Goal: Task Accomplishment & Management: Manage account settings

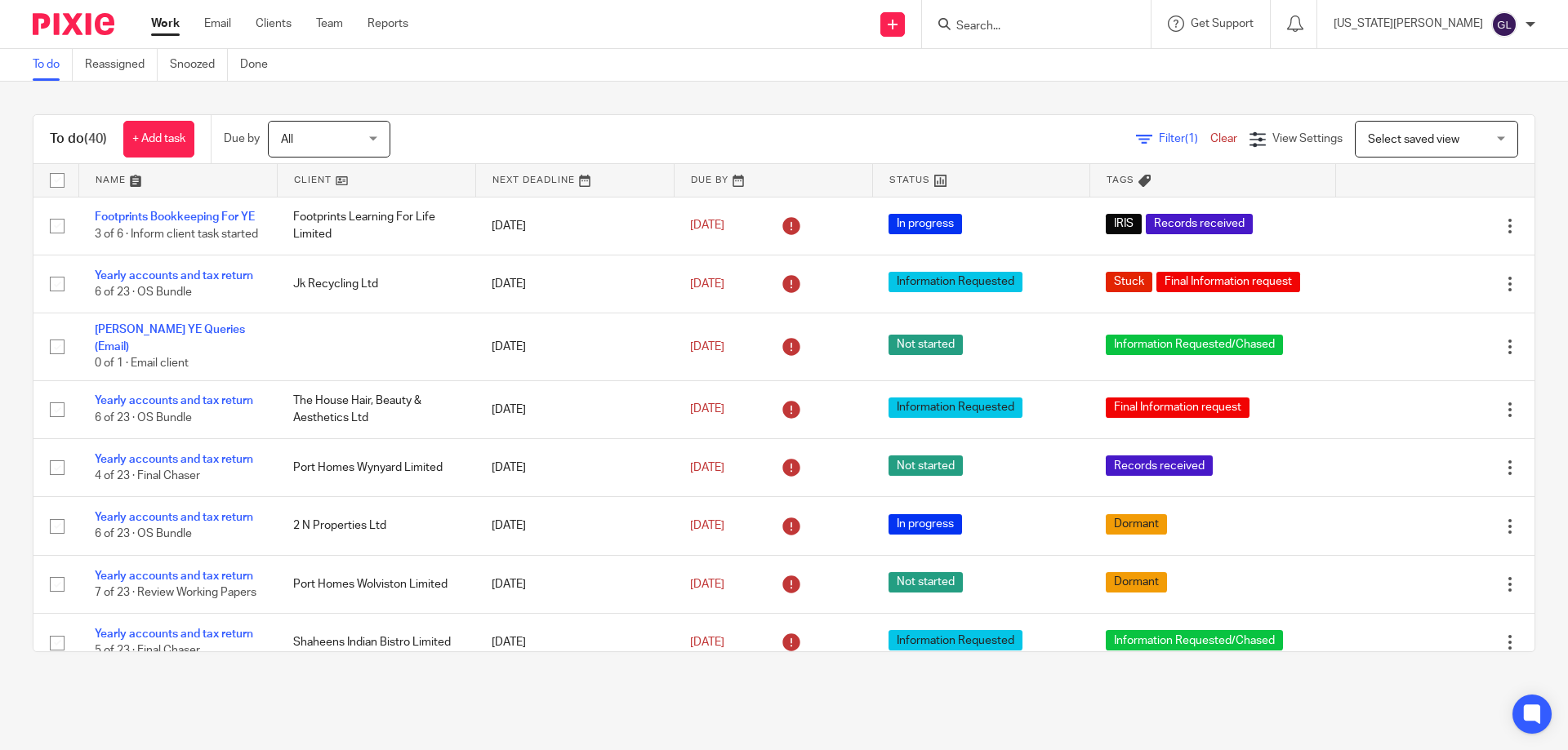
scroll to position [233, 0]
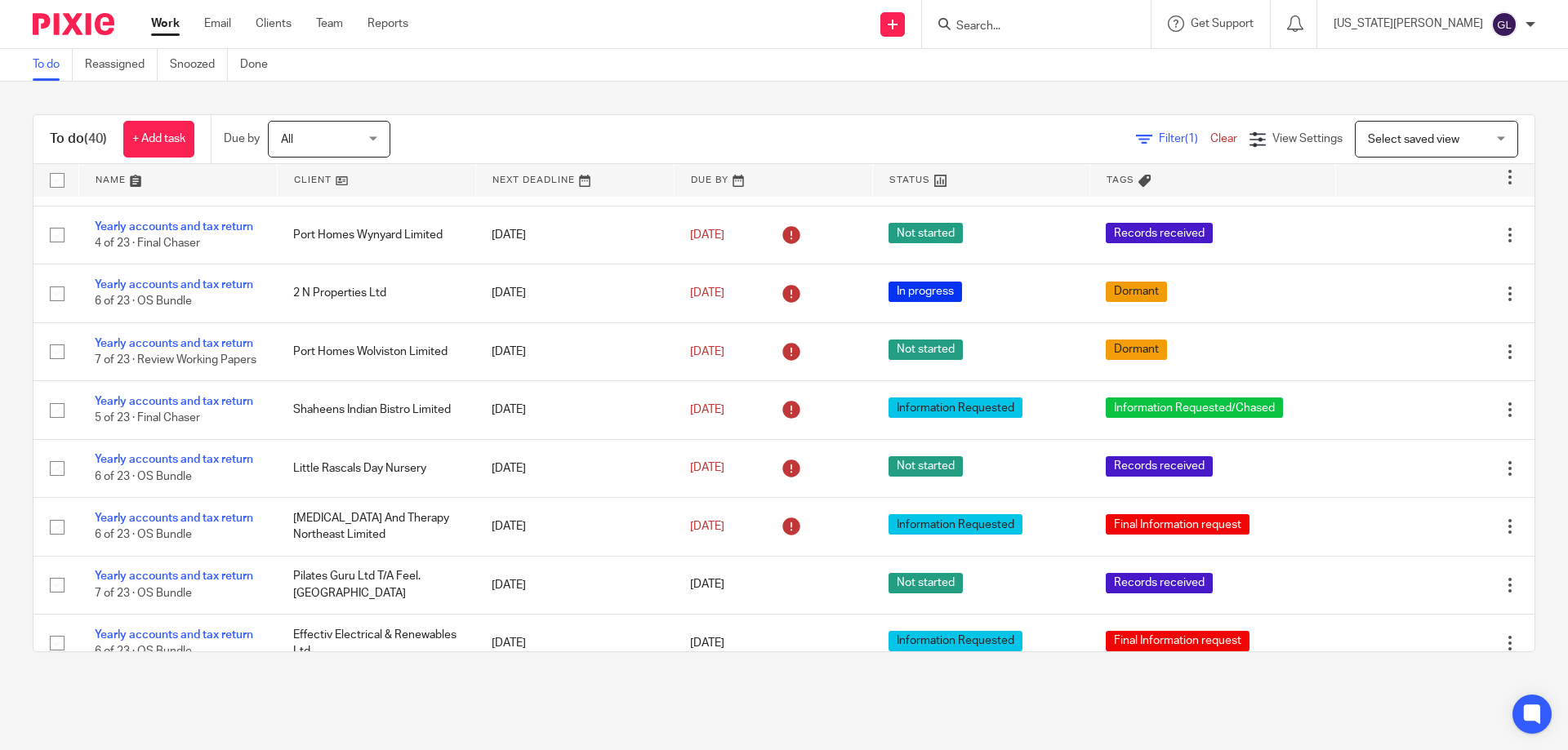
click at [1075, 32] on input "Search" at bounding box center [1027, 27] width 147 height 15
type input "bos"
click at [1070, 71] on link at bounding box center [1098, 70] width 294 height 37
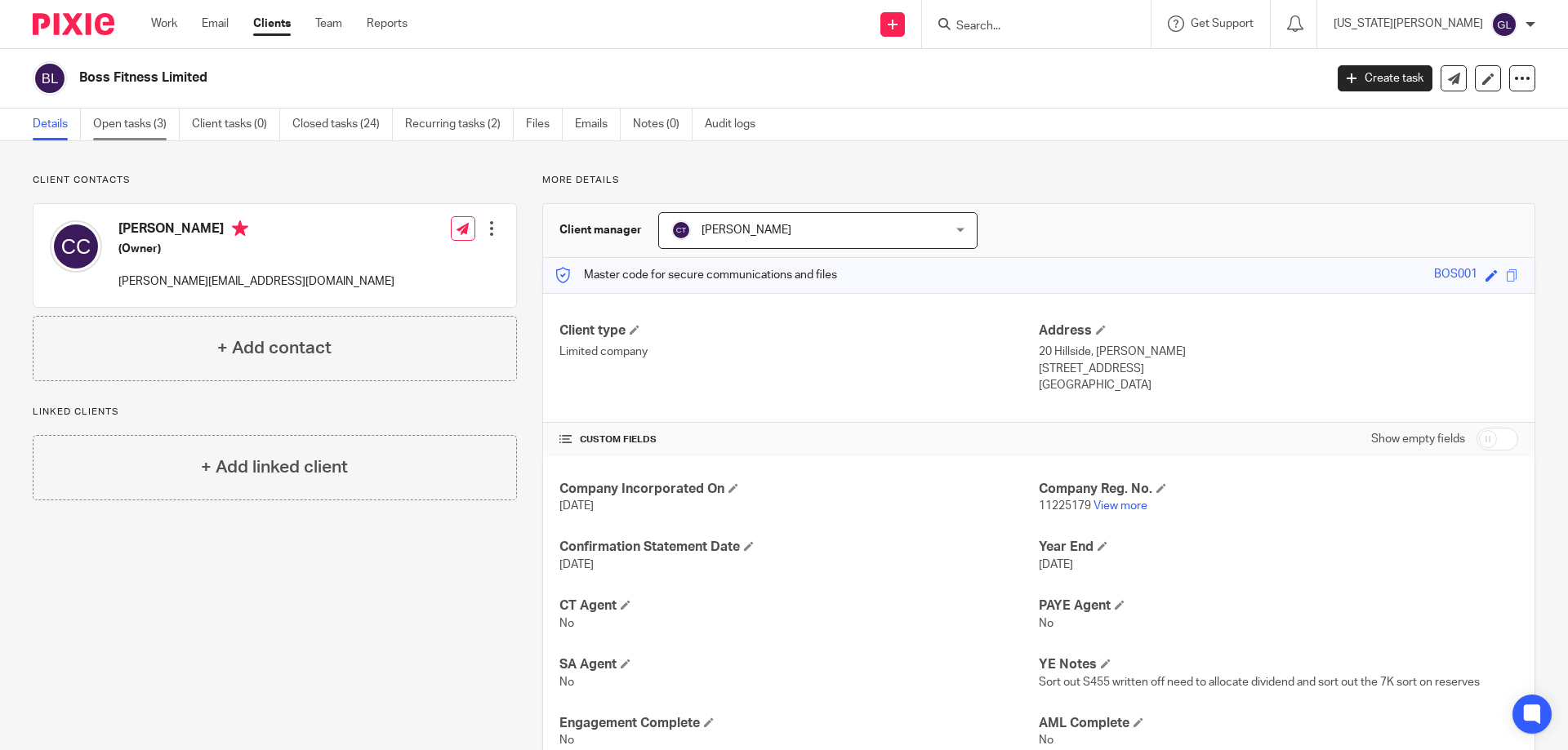
click at [109, 122] on link "Open tasks (3)" at bounding box center [136, 124] width 86 height 31
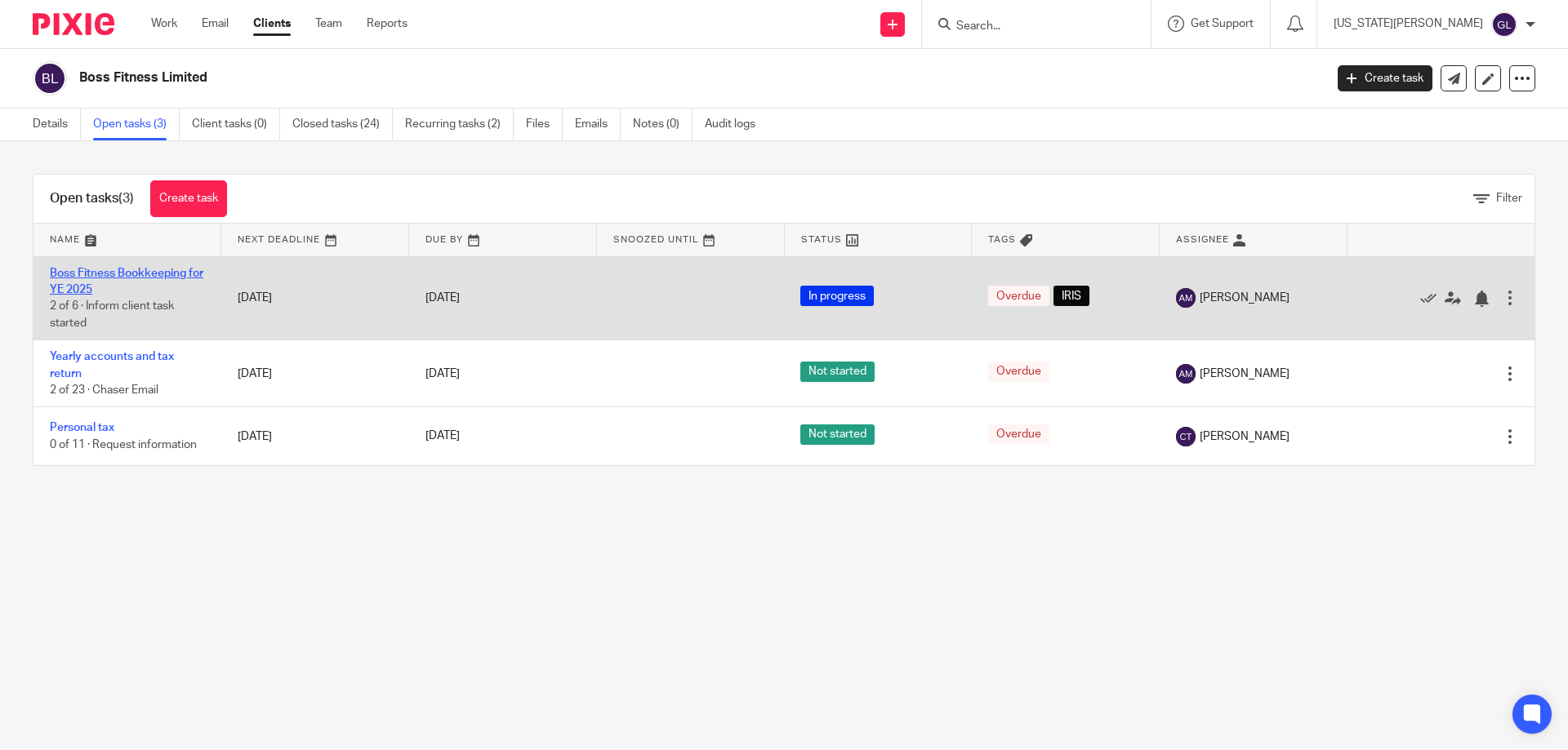
click at [153, 268] on link "Boss Fitness Bookkeeping for YE 2025" at bounding box center [126, 281] width 153 height 27
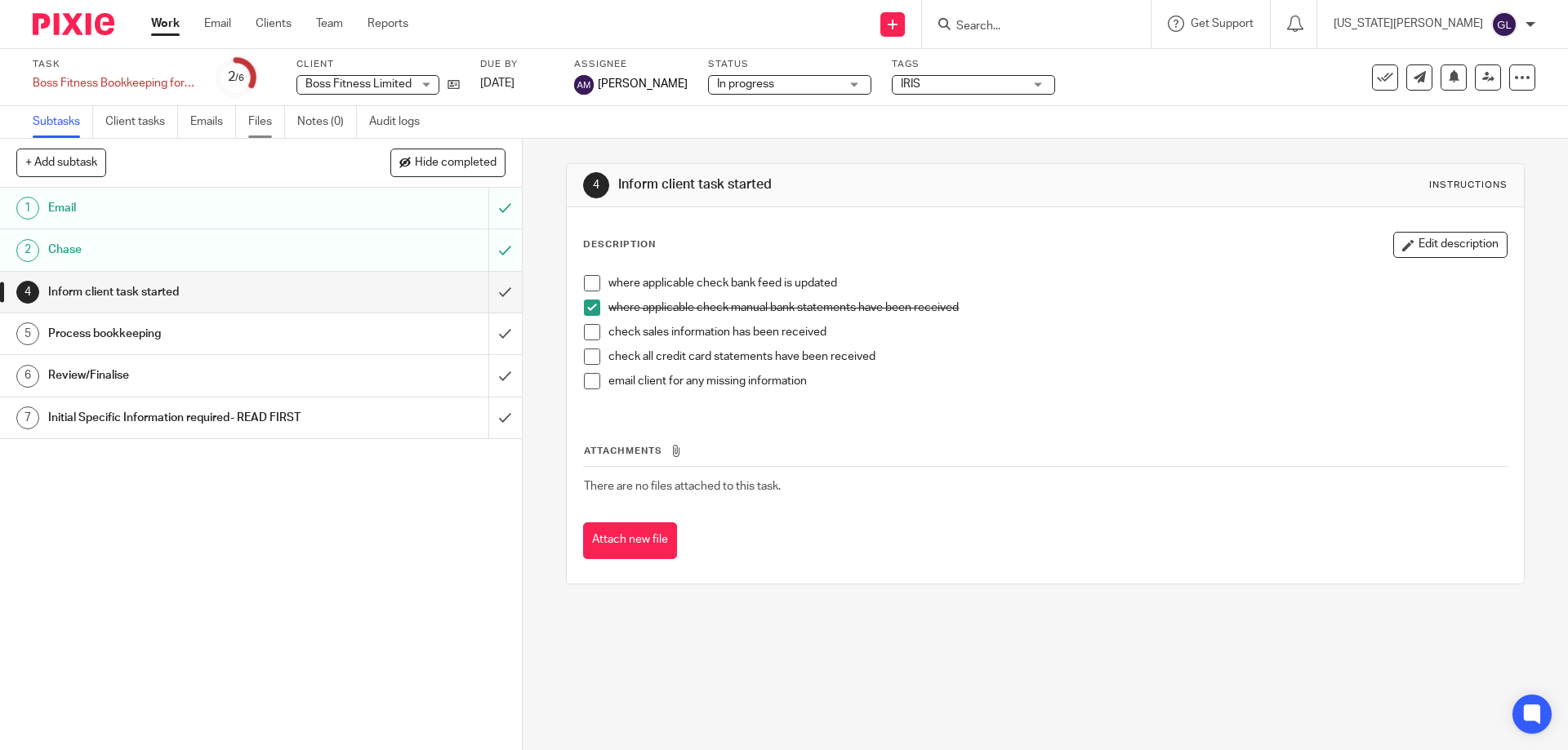
click at [270, 121] on link "Files" at bounding box center [266, 122] width 36 height 31
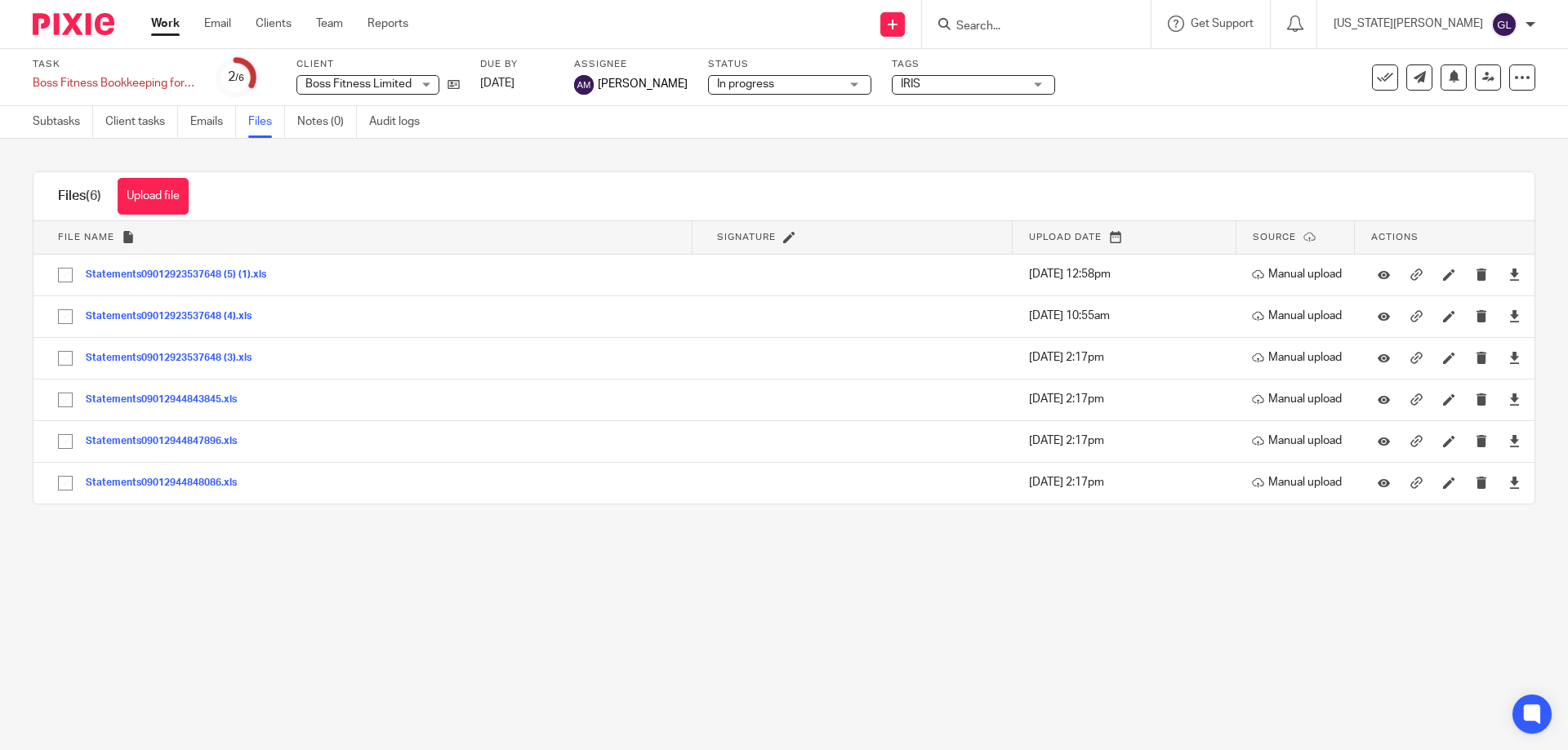
click at [1048, 31] on form at bounding box center [1041, 24] width 174 height 21
click at [1046, 27] on input "Search" at bounding box center [1027, 27] width 147 height 15
click at [1083, 85] on div "Task Boss Fitness Bookkeeping for YE 2025 Save Boss Fitness Bookkeeping for YE …" at bounding box center [658, 77] width 1252 height 39
click at [1092, 31] on input "Search" at bounding box center [1027, 27] width 147 height 15
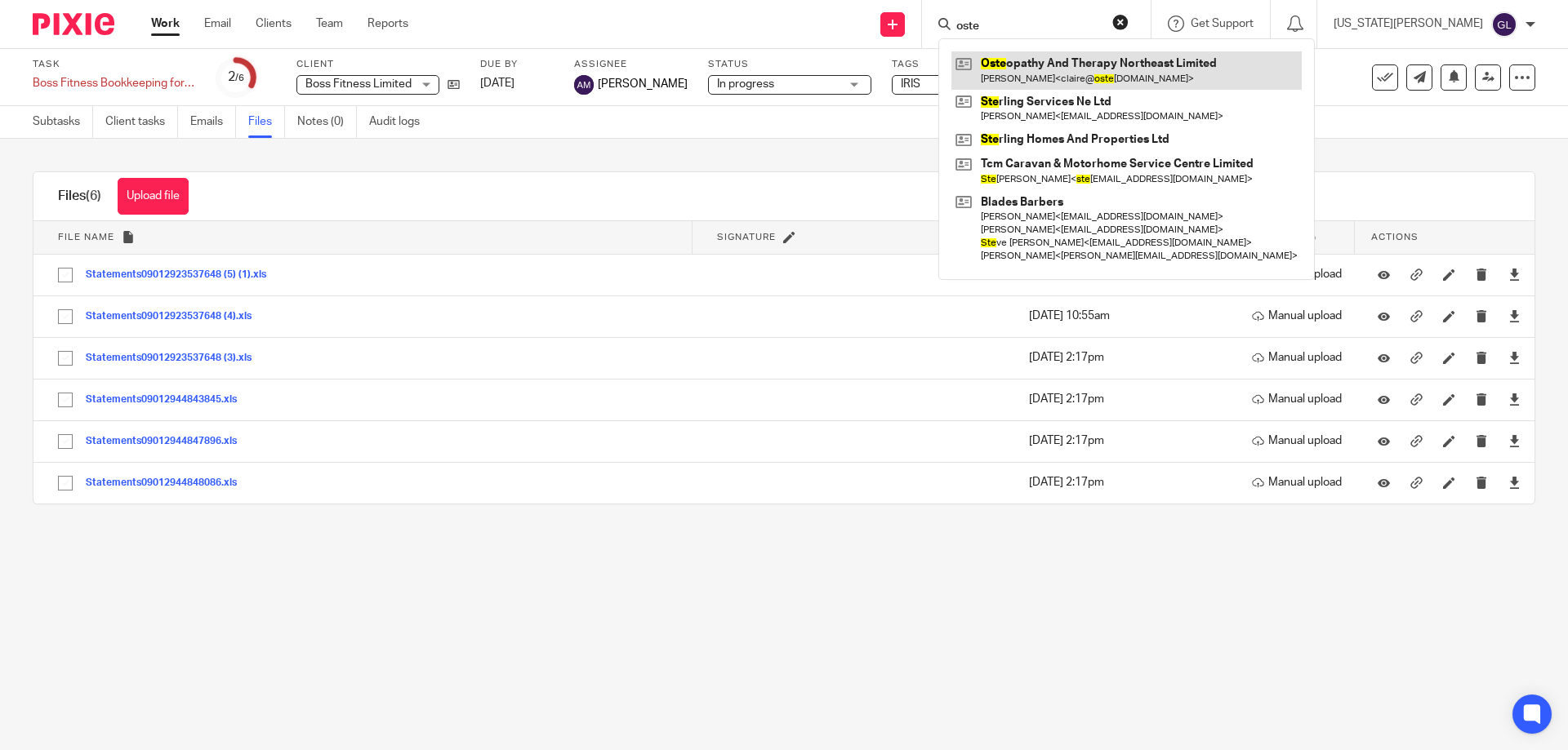
type input "oste"
click at [1095, 57] on link at bounding box center [1126, 70] width 350 height 37
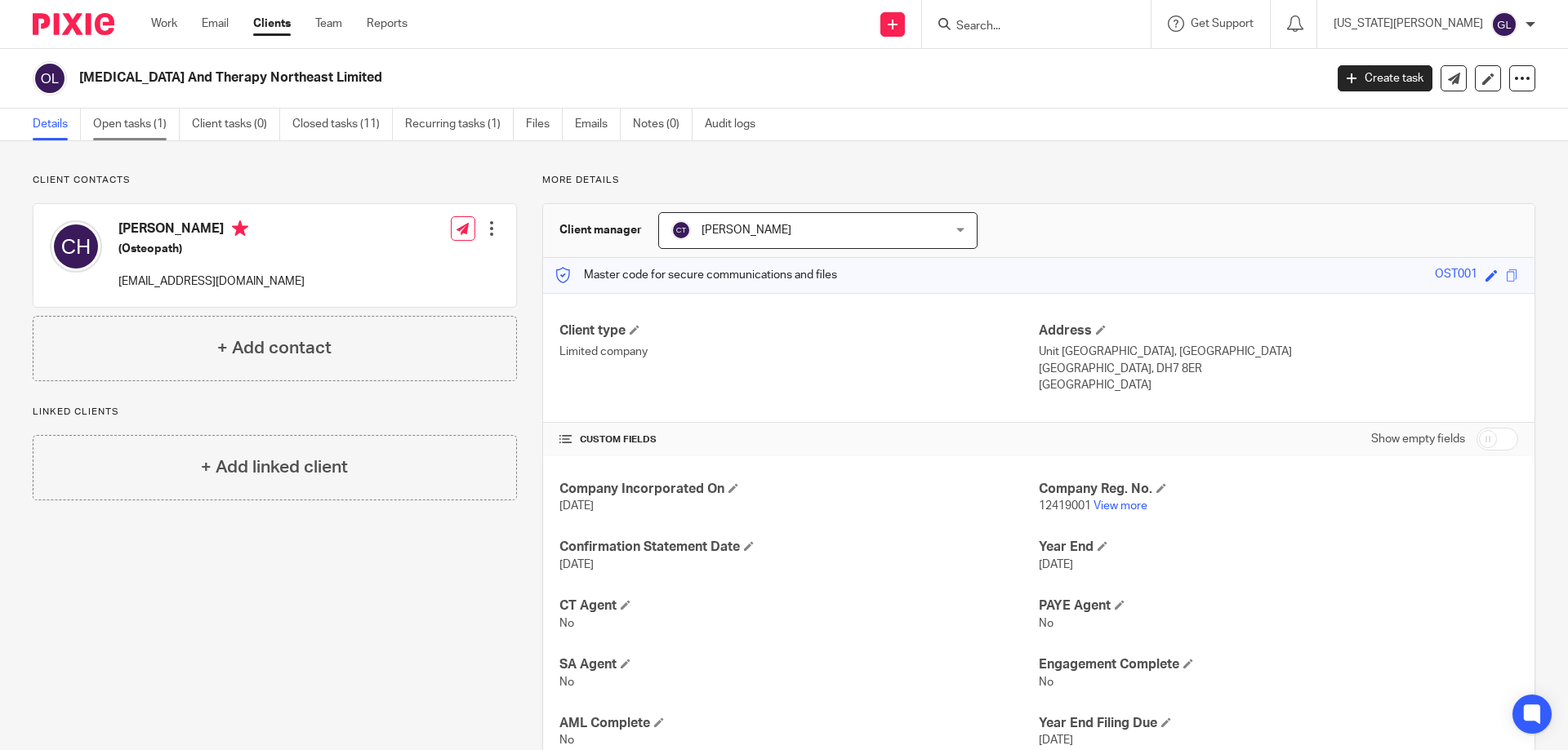
click at [107, 126] on link "Open tasks (1)" at bounding box center [136, 124] width 86 height 31
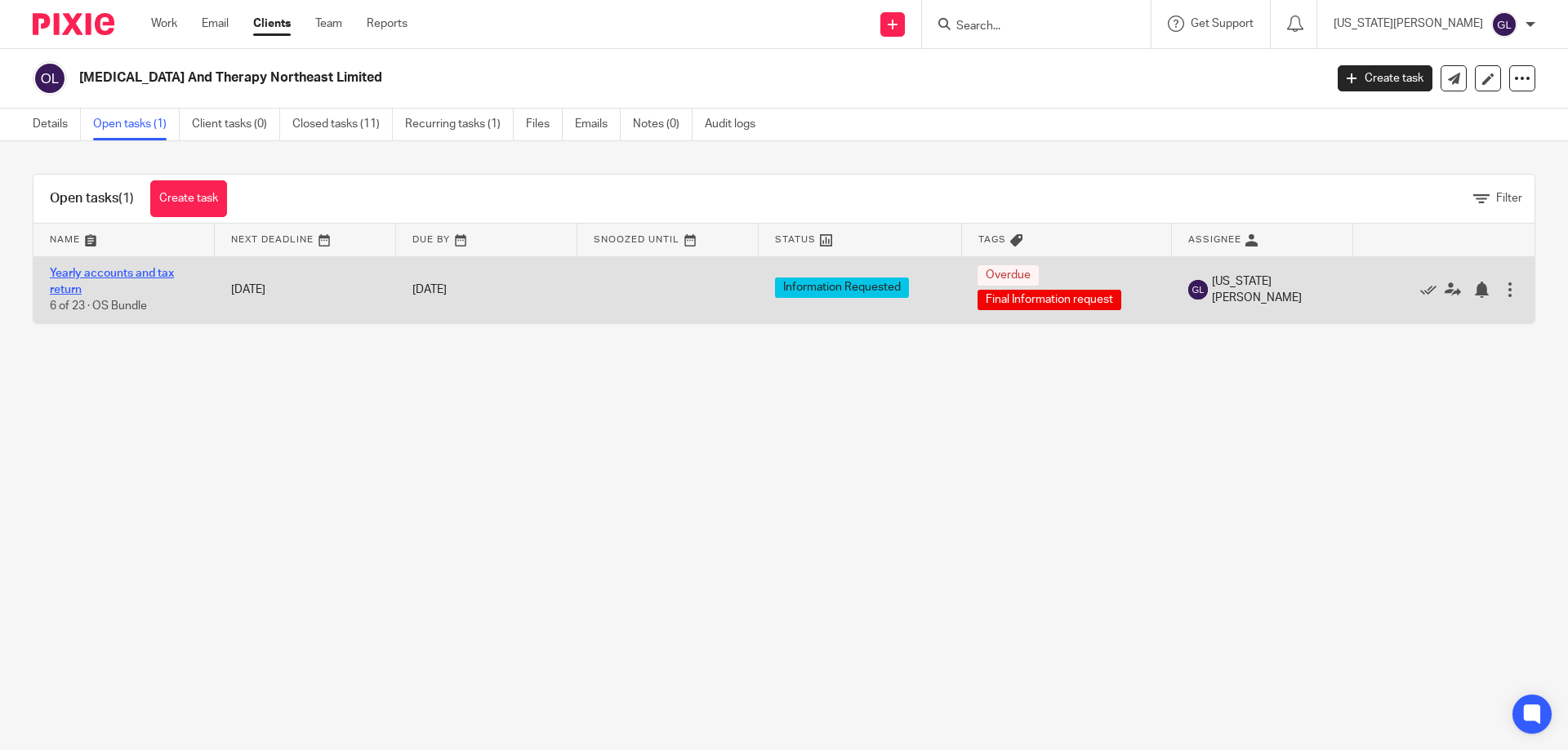
click at [158, 269] on link "Yearly accounts and tax return" at bounding box center [112, 281] width 124 height 27
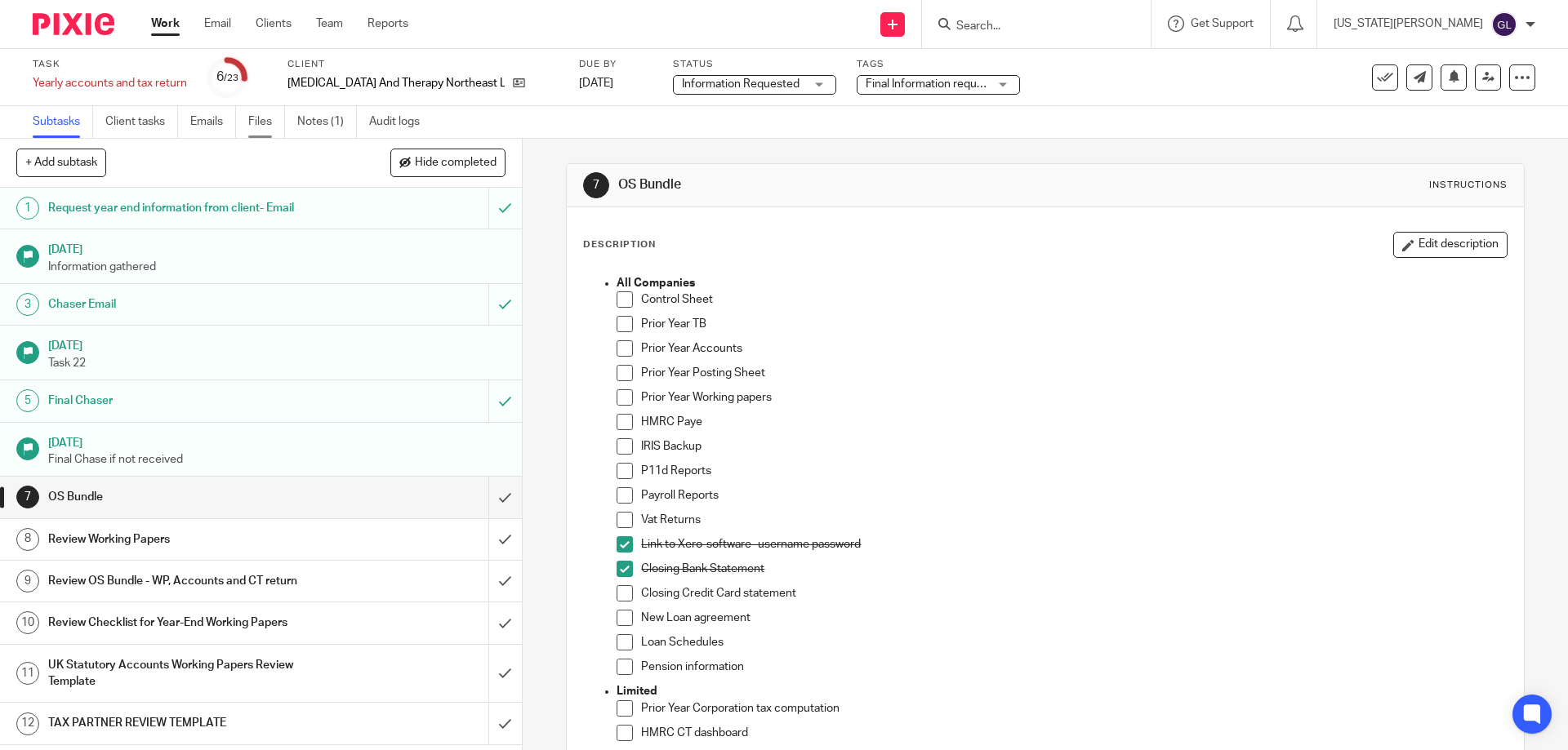
click at [263, 117] on link "Files" at bounding box center [266, 122] width 36 height 31
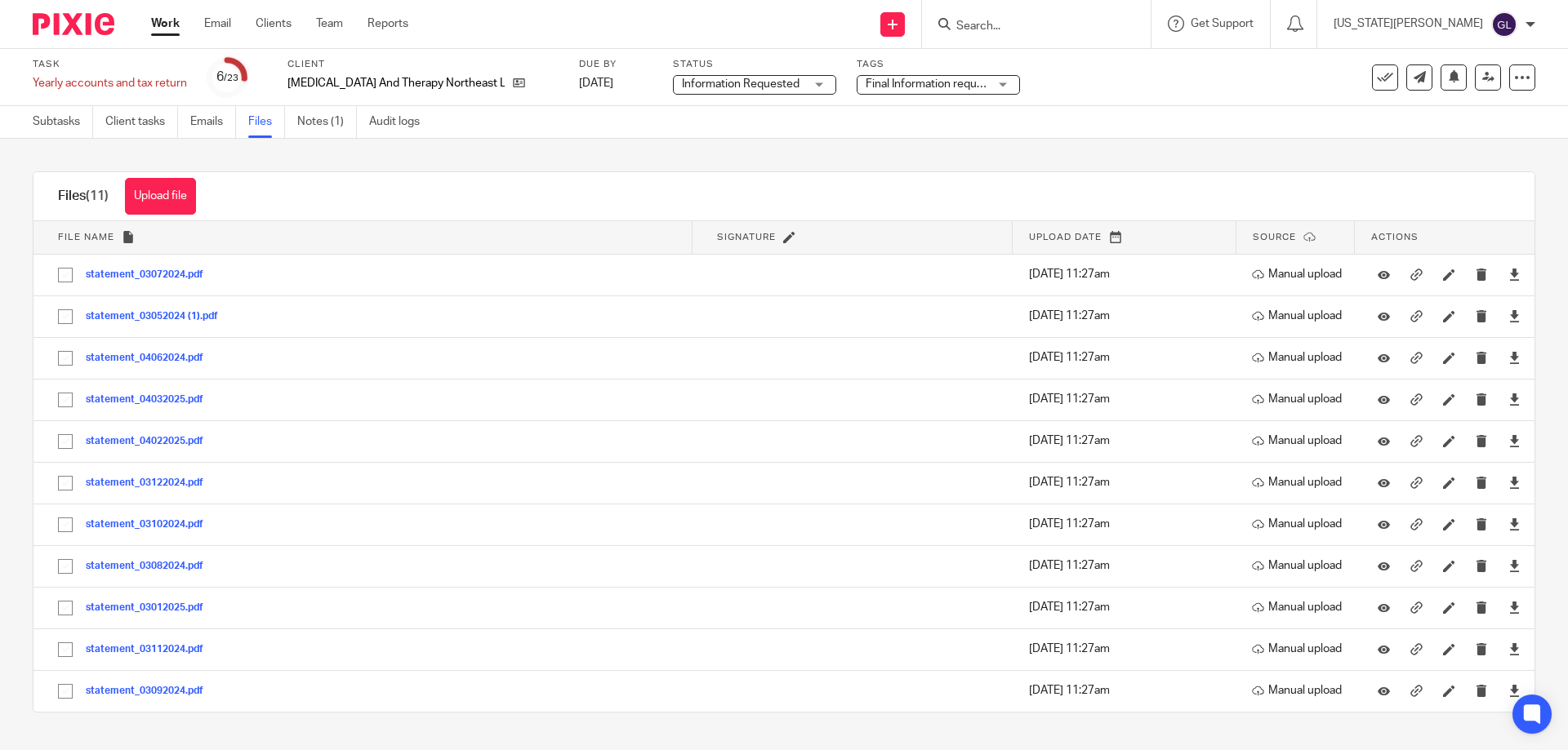
click at [177, 195] on button "Upload file" at bounding box center [161, 196] width 71 height 36
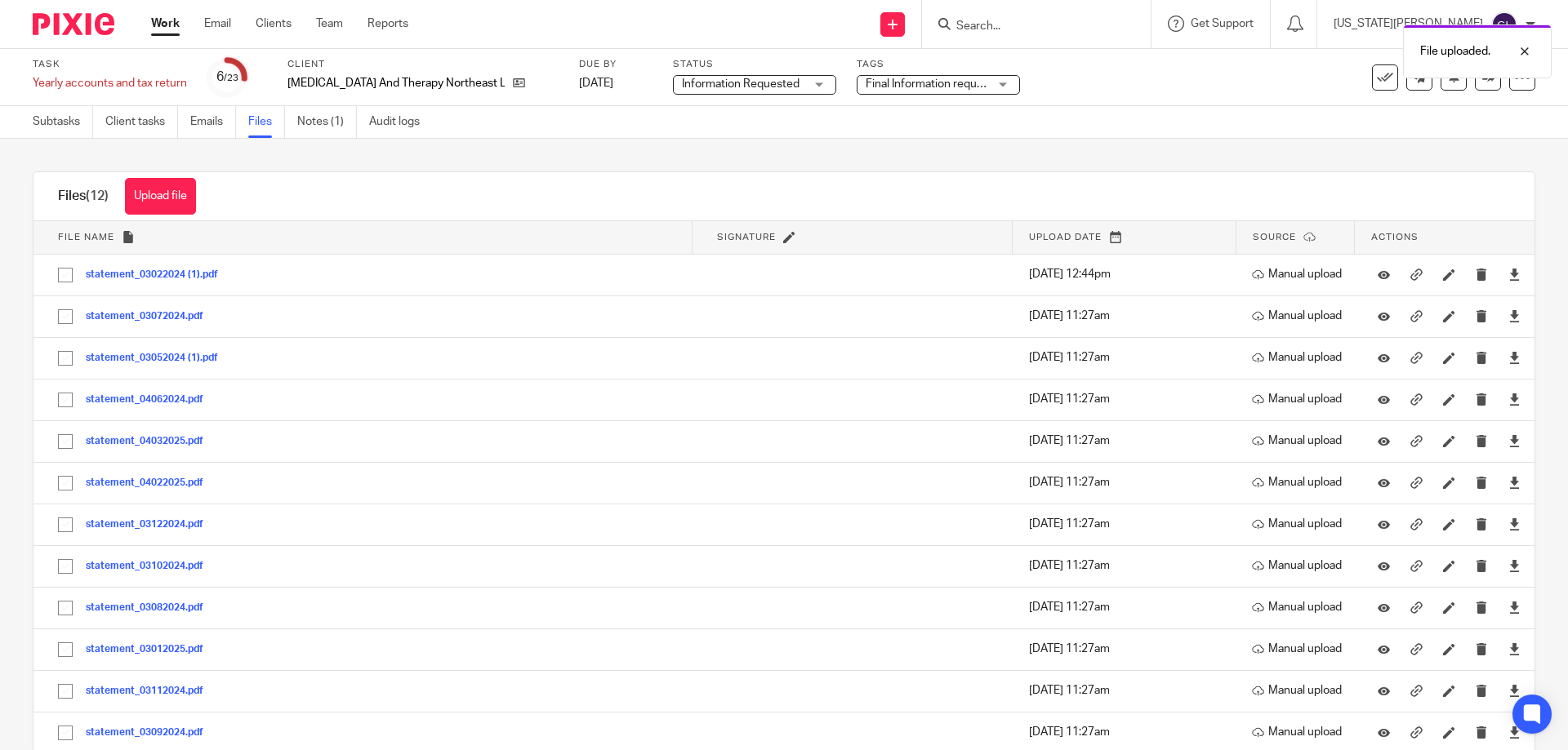
click at [155, 196] on button "Upload file" at bounding box center [161, 196] width 71 height 36
drag, startPoint x: 687, startPoint y: 157, endPoint x: 648, endPoint y: 153, distance: 39.2
click at [691, 156] on div "Upload file Drag & Drop your files, or click here Files uploading... Files (13)…" at bounding box center [784, 444] width 1568 height 612
click at [1068, 14] on form at bounding box center [1041, 24] width 174 height 21
click at [1069, 23] on div "File uploaded." at bounding box center [1168, 47] width 768 height 62
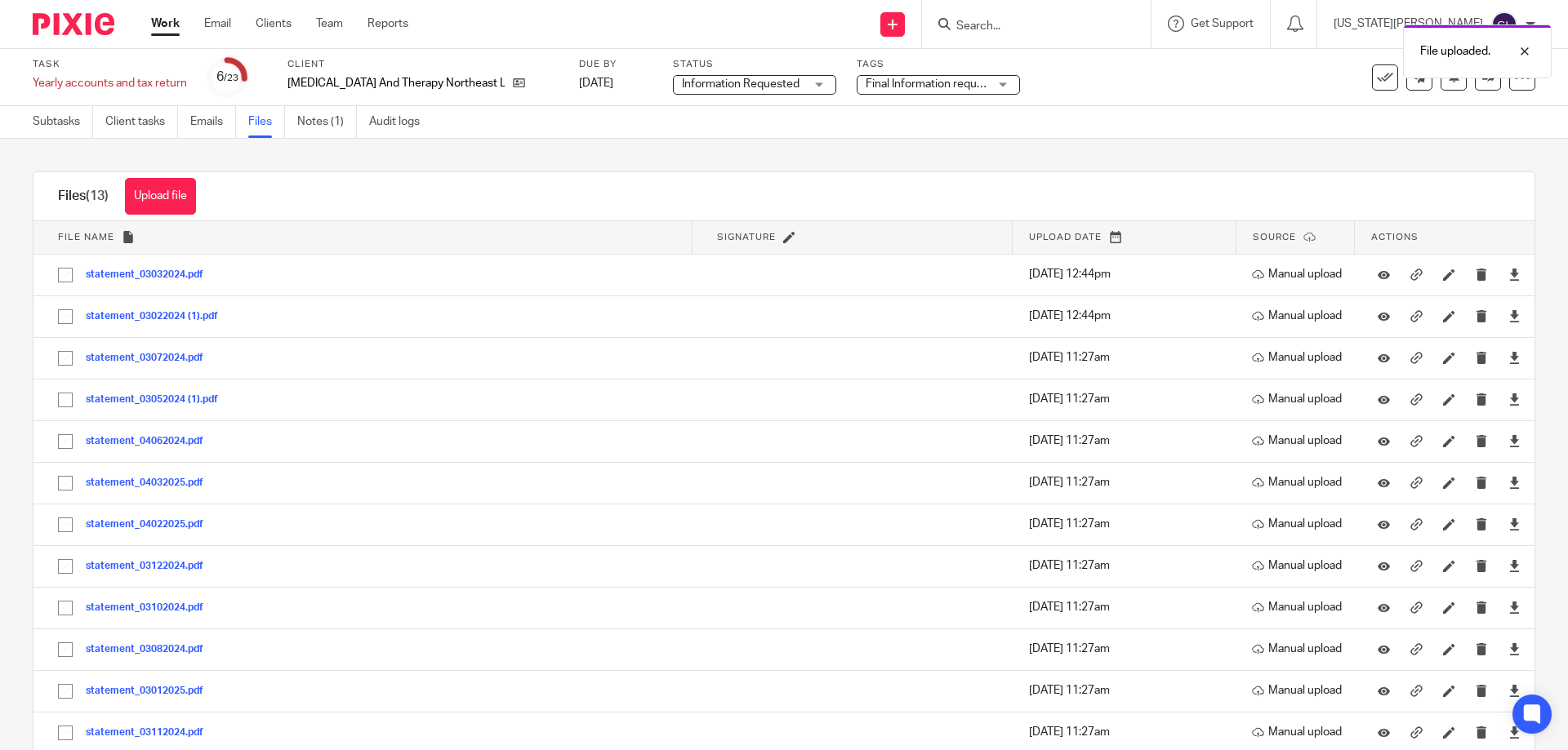
click at [1060, 29] on div "File uploaded." at bounding box center [1168, 47] width 768 height 62
click at [1060, 22] on div "File uploaded." at bounding box center [1168, 47] width 768 height 62
click at [1042, 25] on input "Search" at bounding box center [1027, 27] width 147 height 15
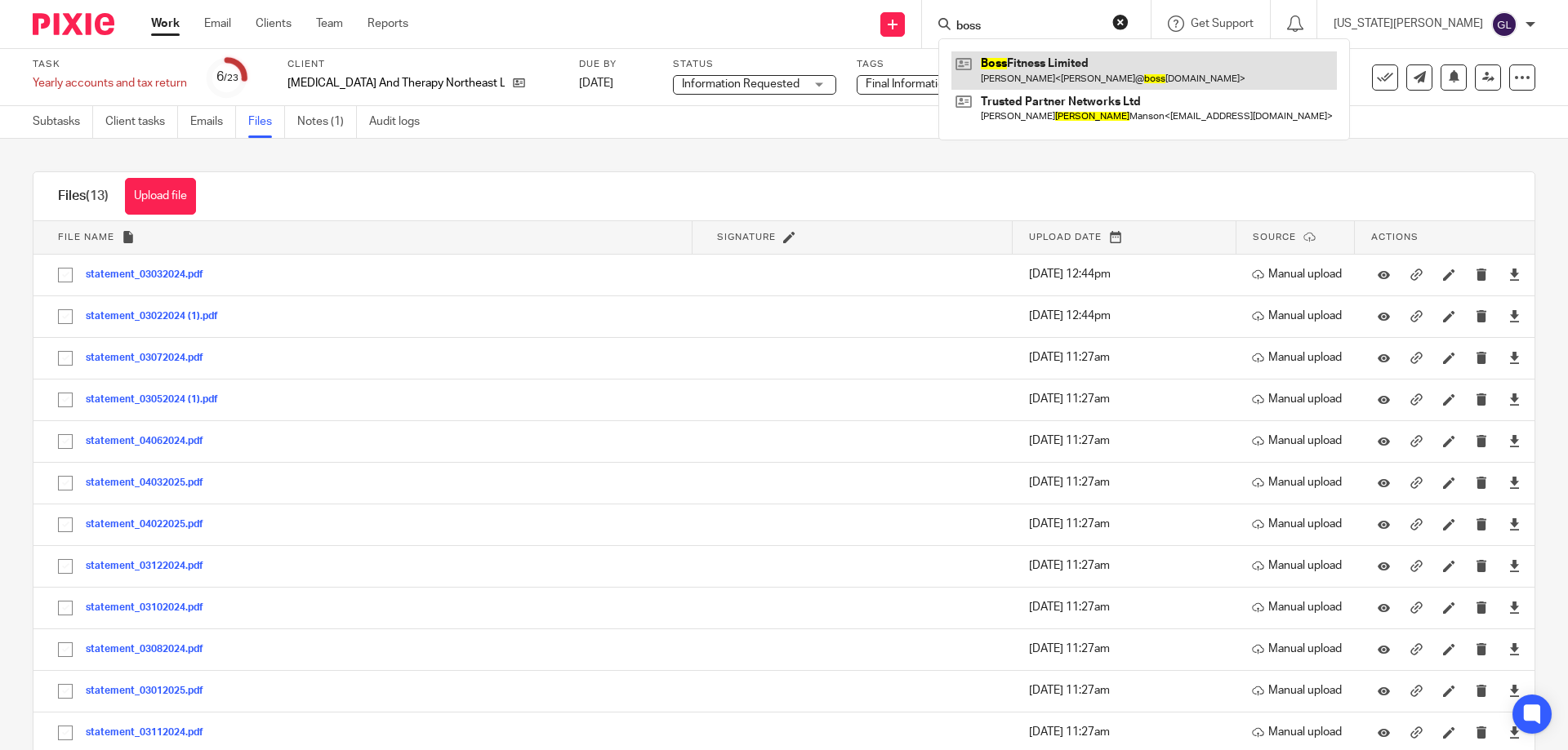
type input "boss"
click at [1147, 81] on link at bounding box center [1143, 70] width 386 height 37
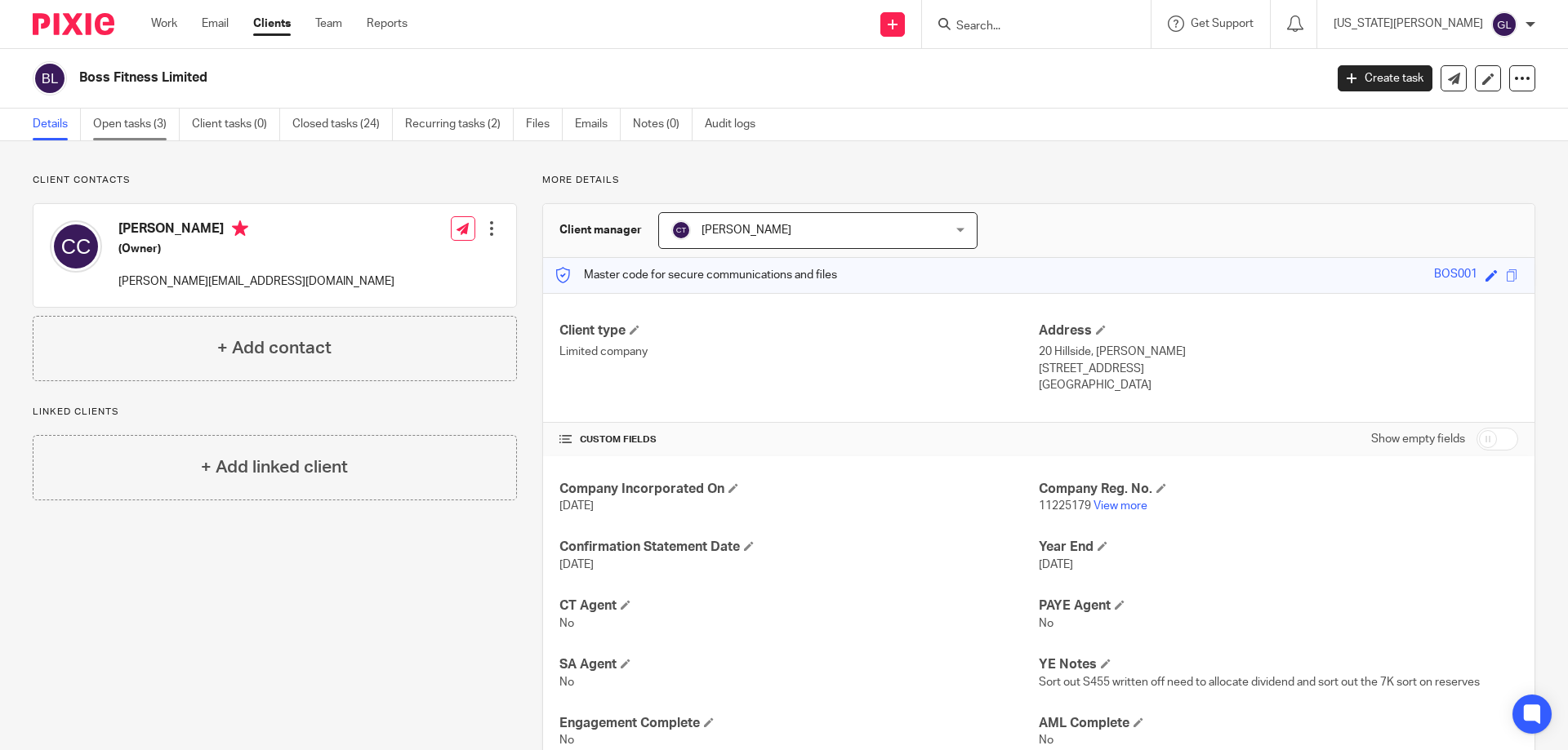
click at [153, 123] on link "Open tasks (3)" at bounding box center [136, 124] width 86 height 31
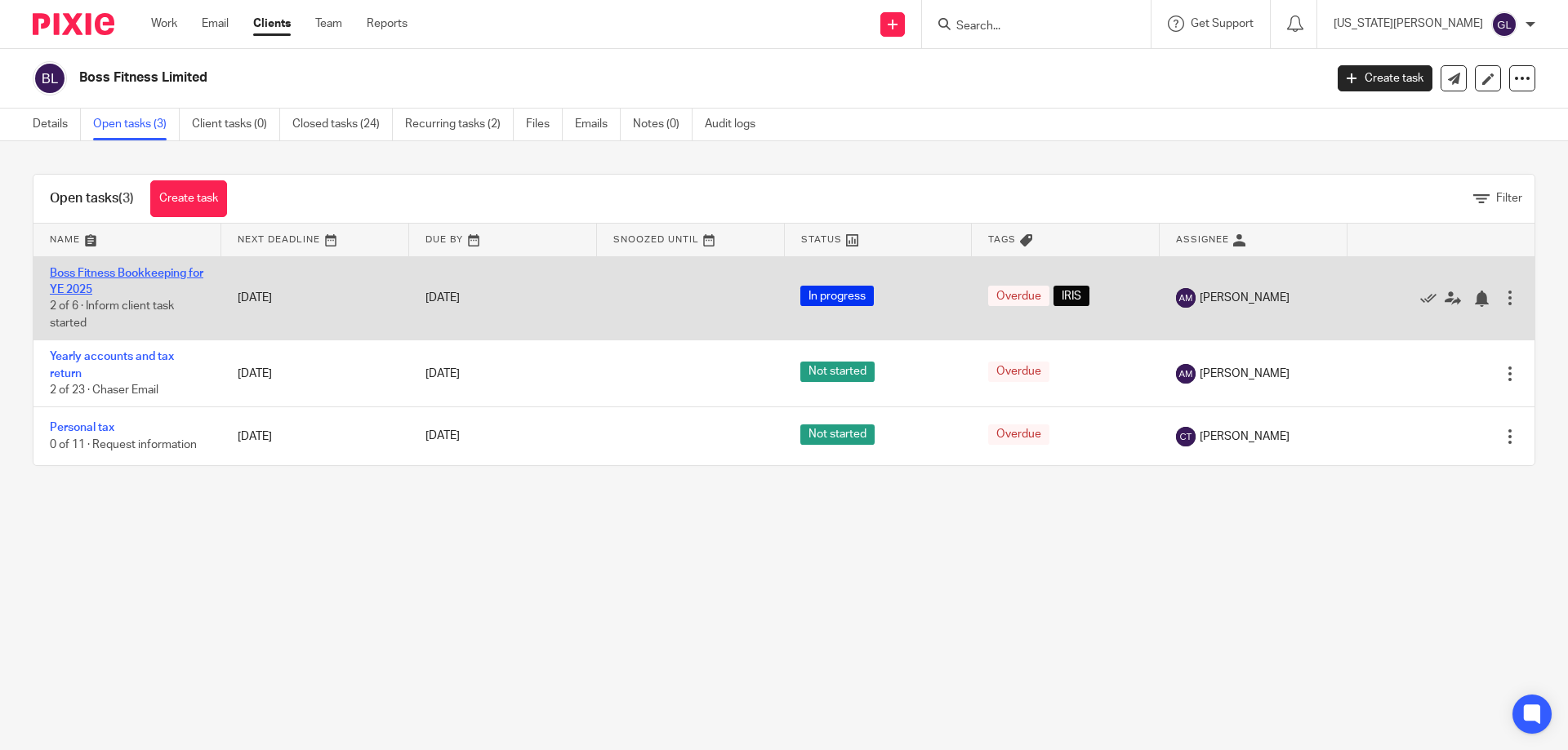
click at [134, 272] on link "Boss Fitness Bookkeeping for YE 2025" at bounding box center [126, 281] width 153 height 27
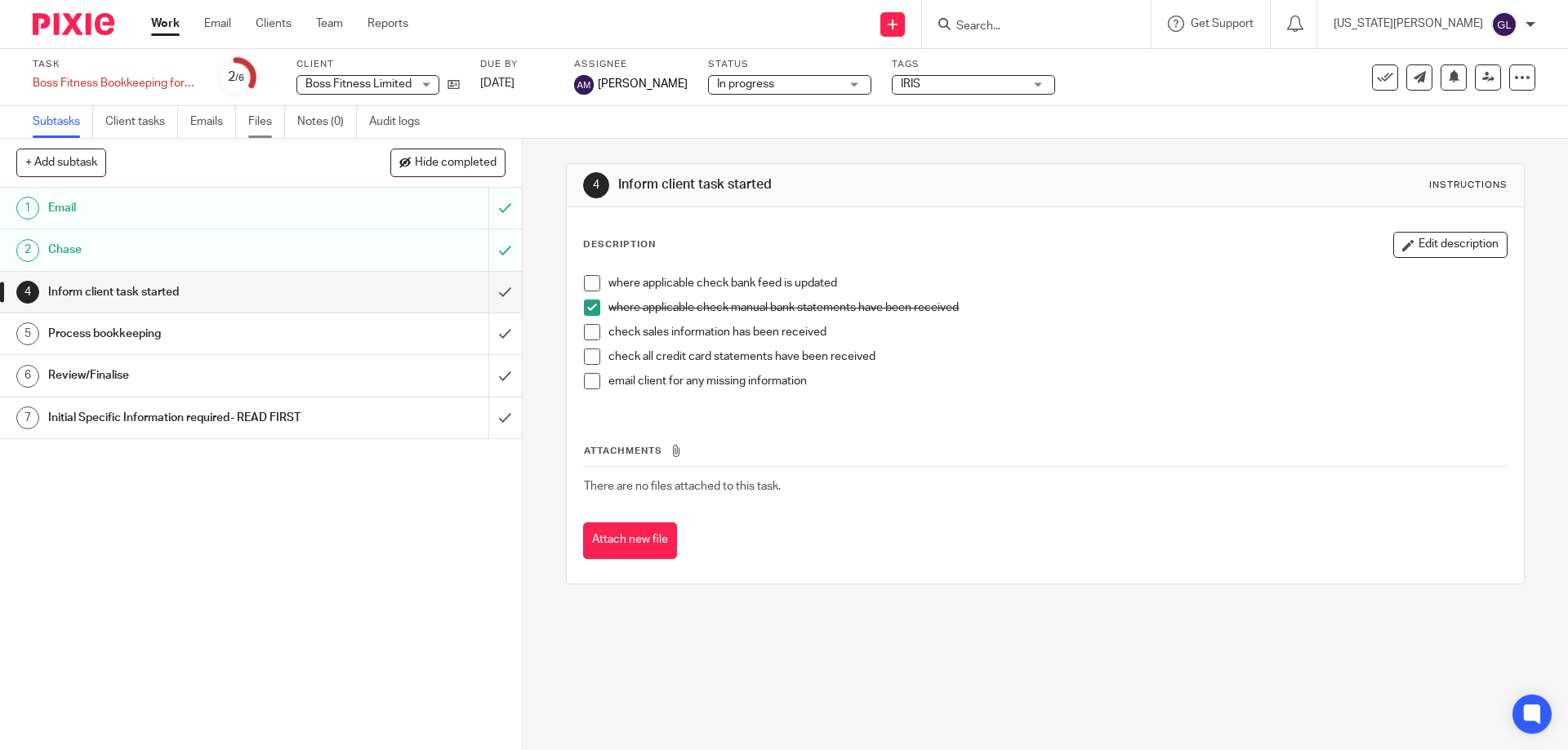
click at [254, 130] on link "Files" at bounding box center [266, 122] width 36 height 31
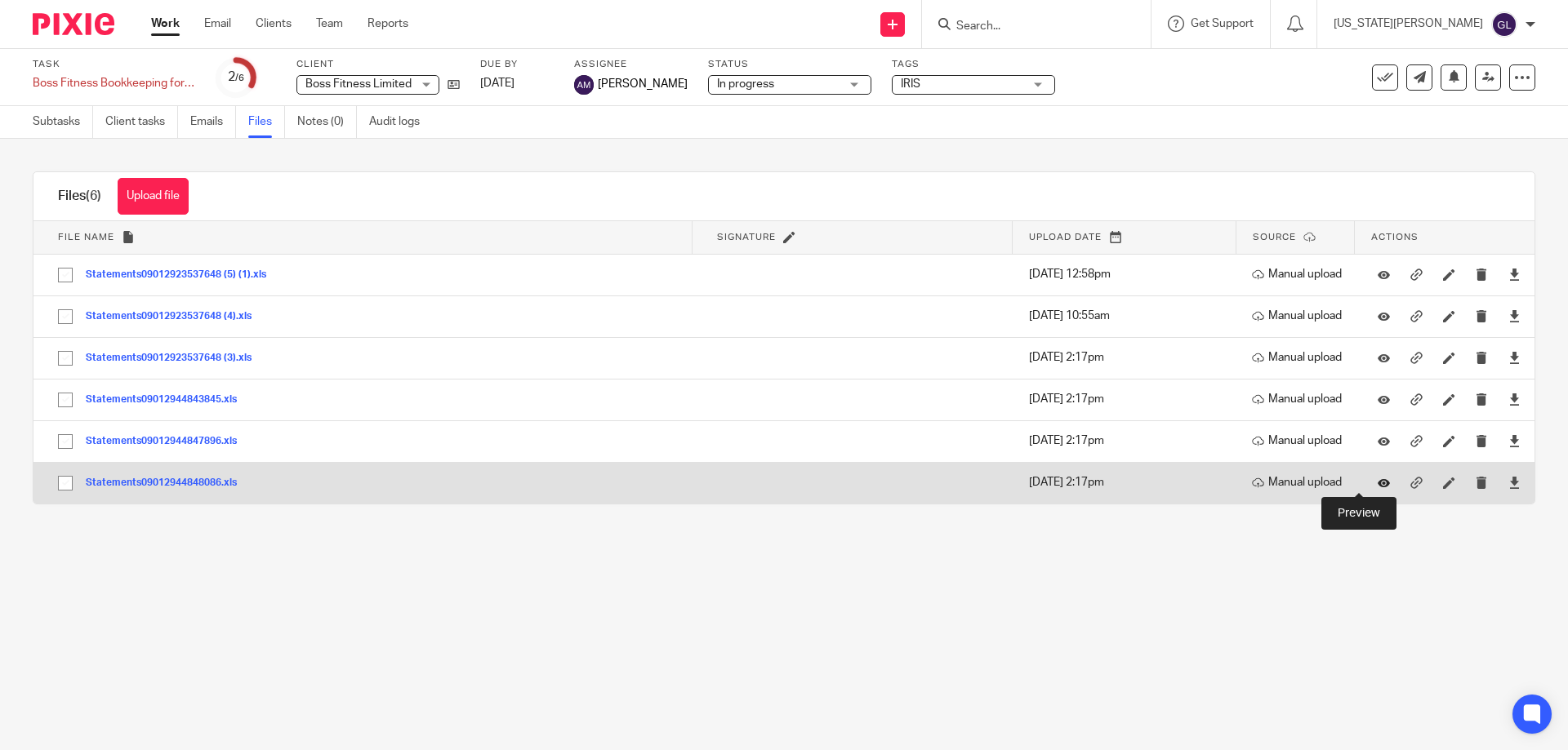
click at [1377, 484] on icon at bounding box center [1383, 482] width 12 height 12
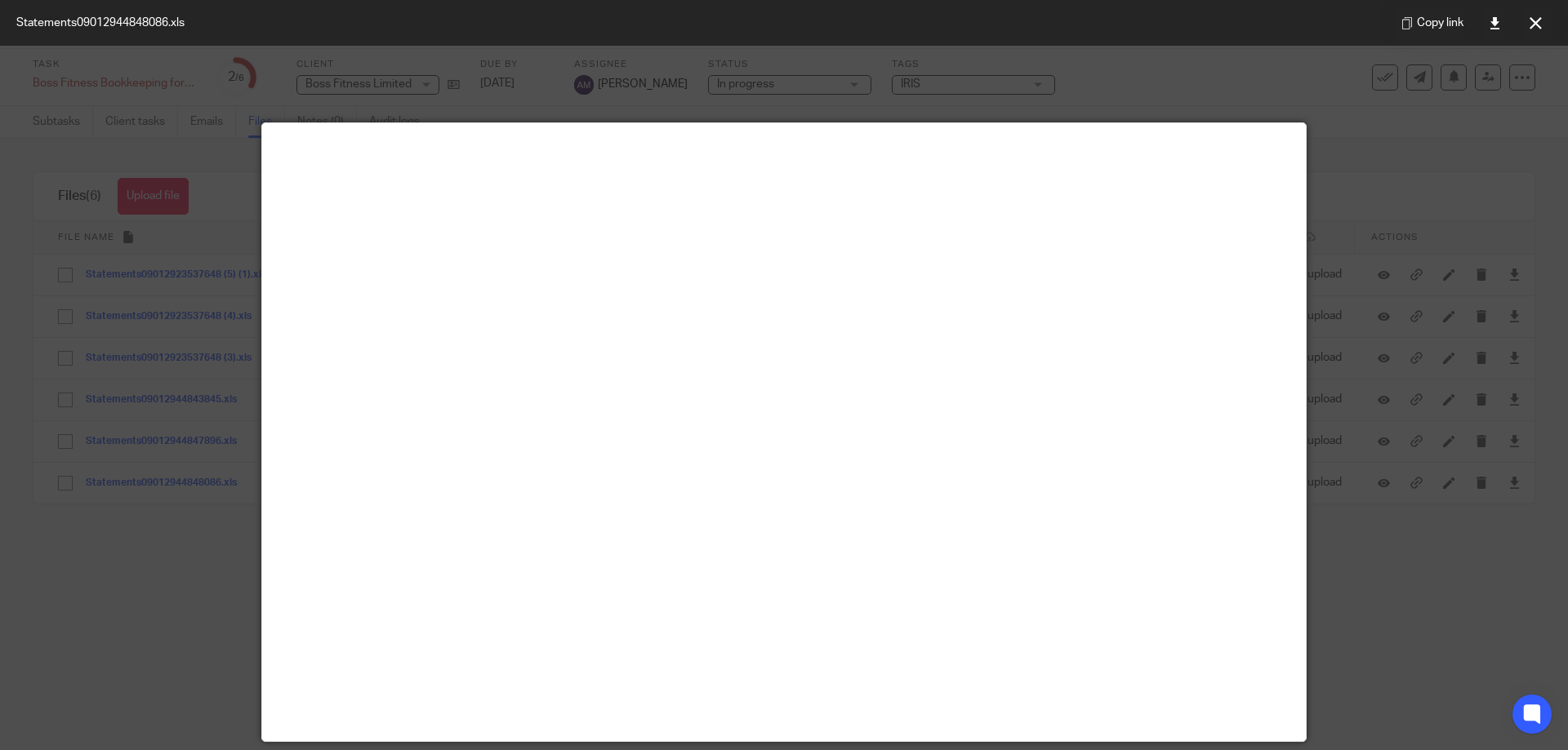
drag, startPoint x: 1395, startPoint y: 627, endPoint x: 1410, endPoint y: 607, distance: 25.0
click at [1401, 617] on div at bounding box center [784, 375] width 1568 height 750
click at [1357, 132] on div at bounding box center [784, 375] width 1568 height 750
click at [1526, 19] on button at bounding box center [1535, 22] width 32 height 32
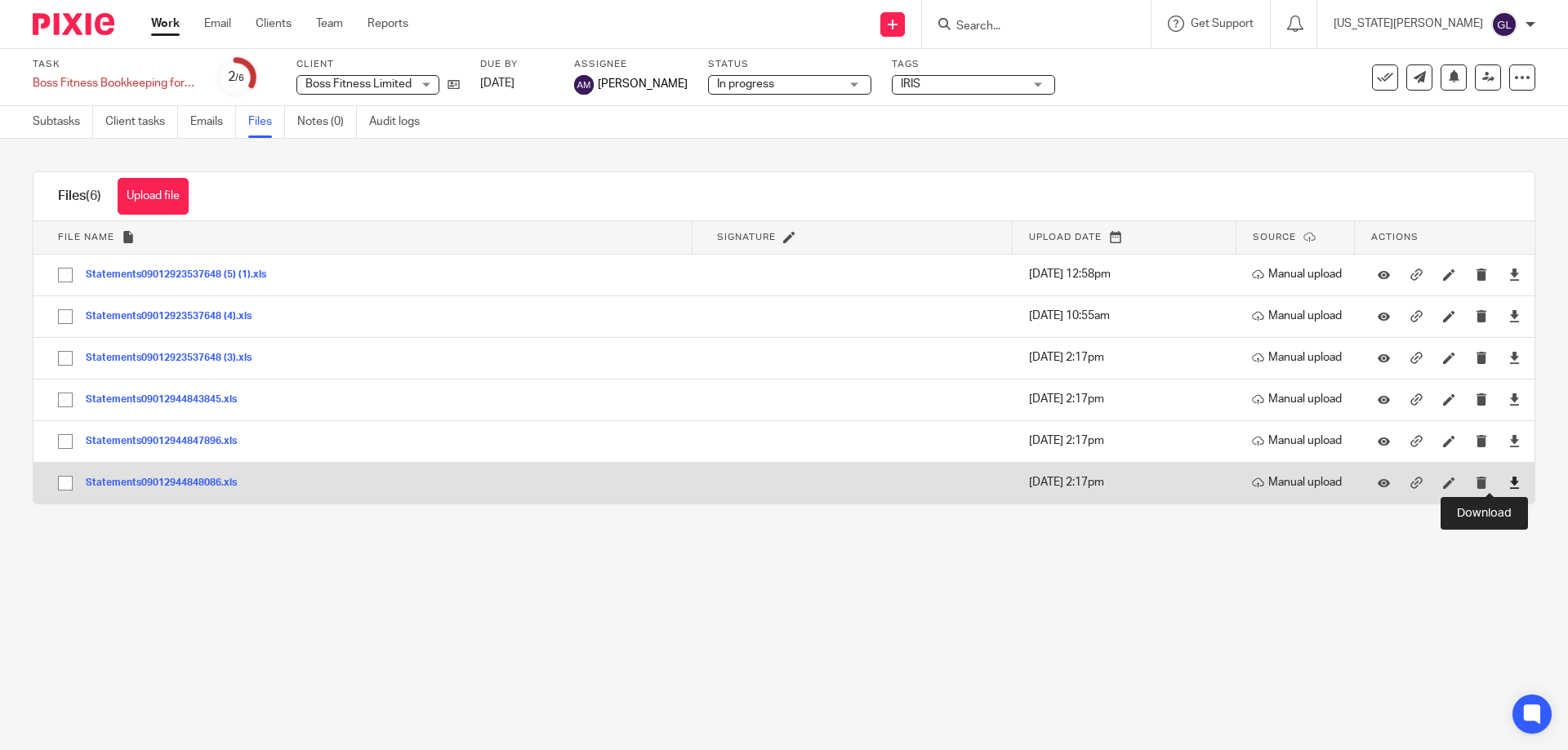
click at [1508, 486] on icon at bounding box center [1514, 482] width 12 height 12
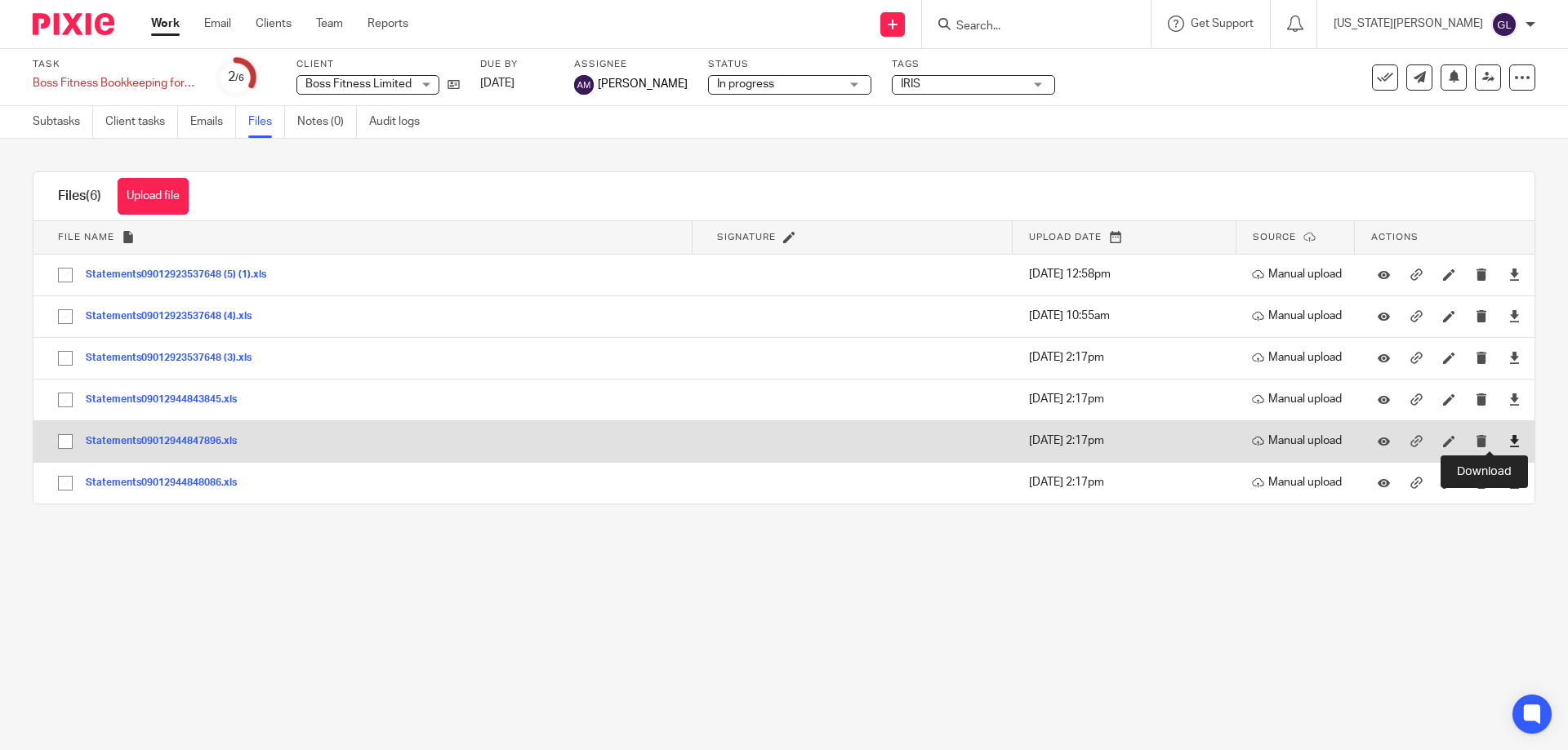
click at [1508, 438] on icon at bounding box center [1514, 441] width 12 height 12
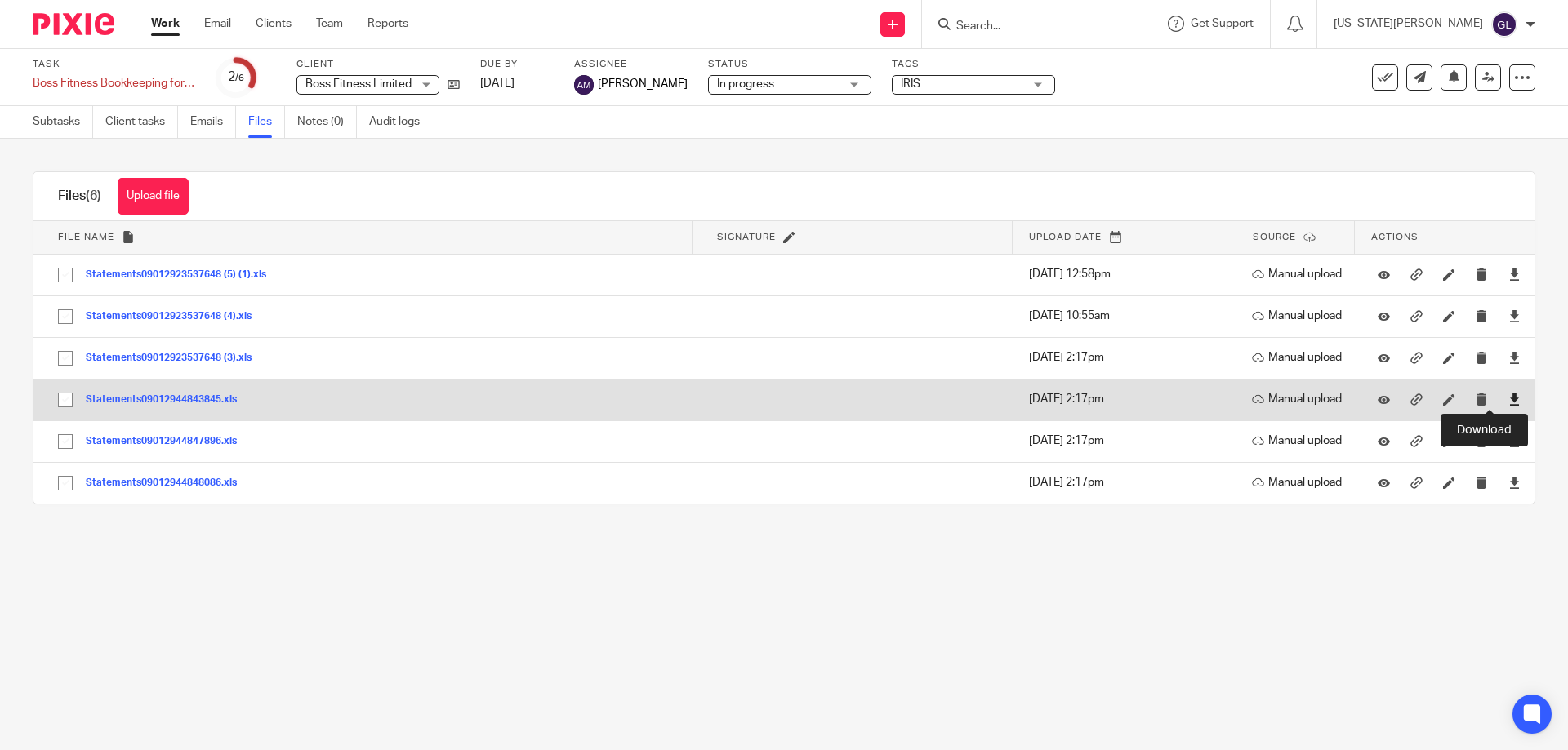
click at [1508, 400] on icon at bounding box center [1514, 399] width 12 height 12
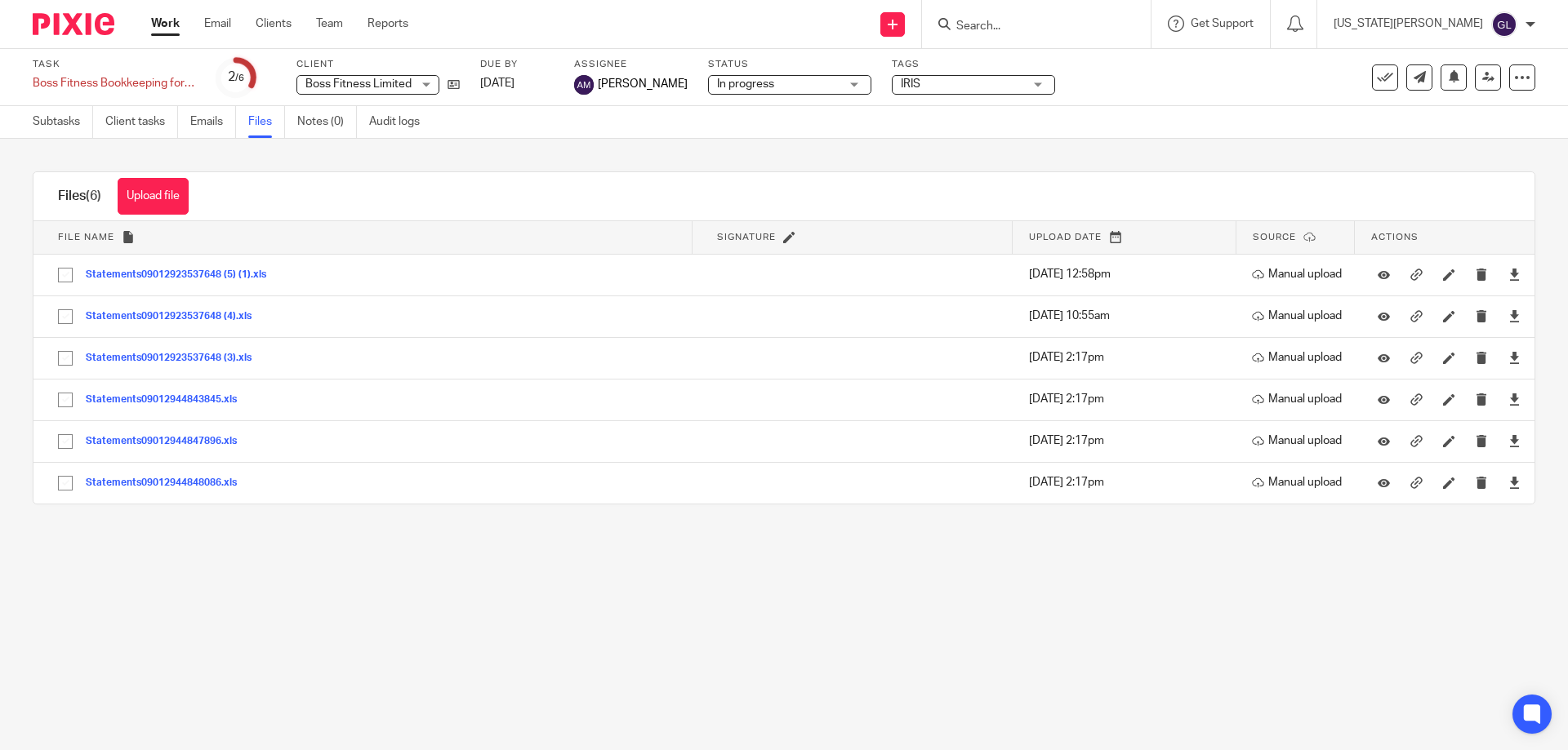
click at [1182, 626] on main "Task Boss Fitness Bookkeeping for YE 2025 Save Boss Fitness Bookkeeping for YE …" at bounding box center [784, 375] width 1568 height 750
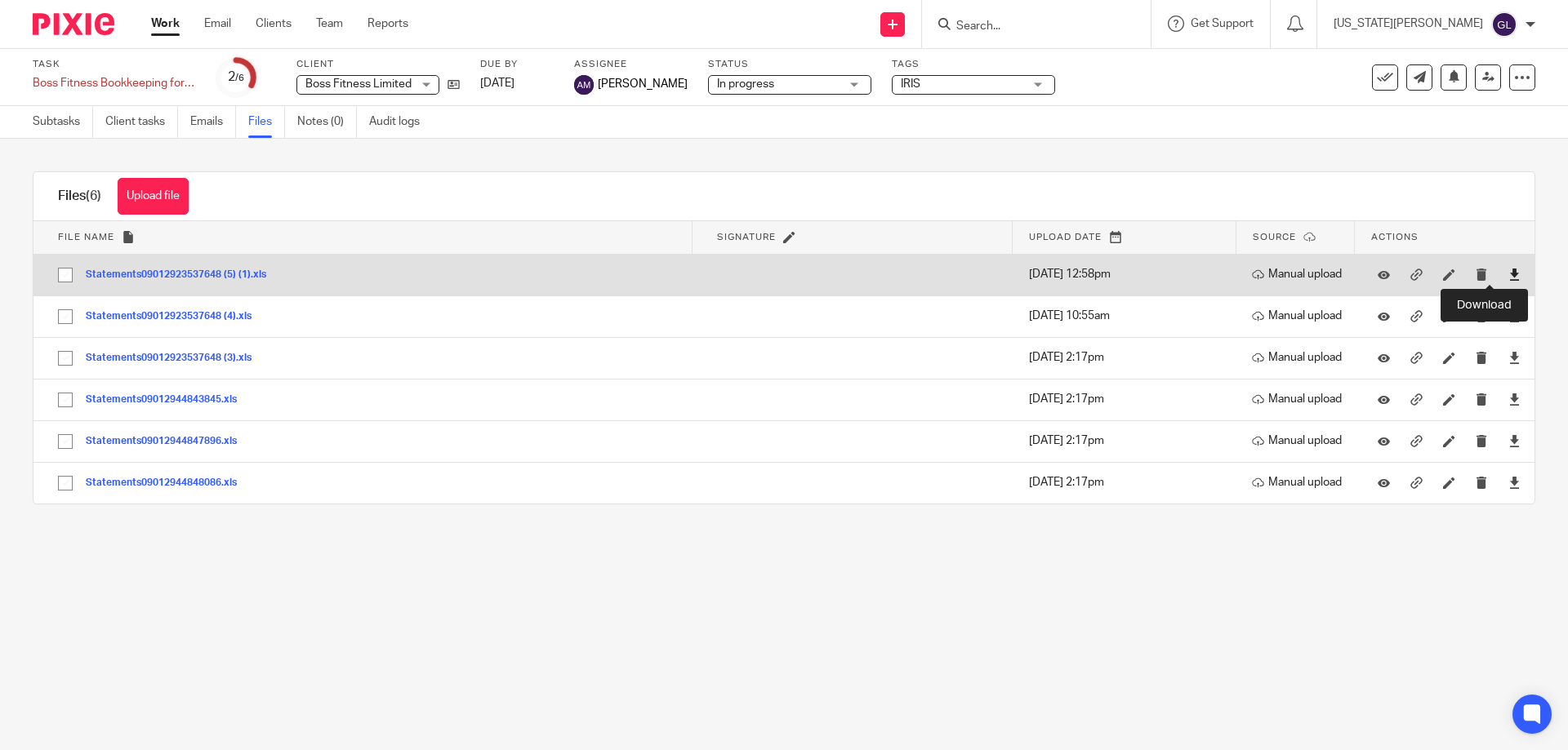
click at [1508, 272] on icon at bounding box center [1514, 274] width 12 height 12
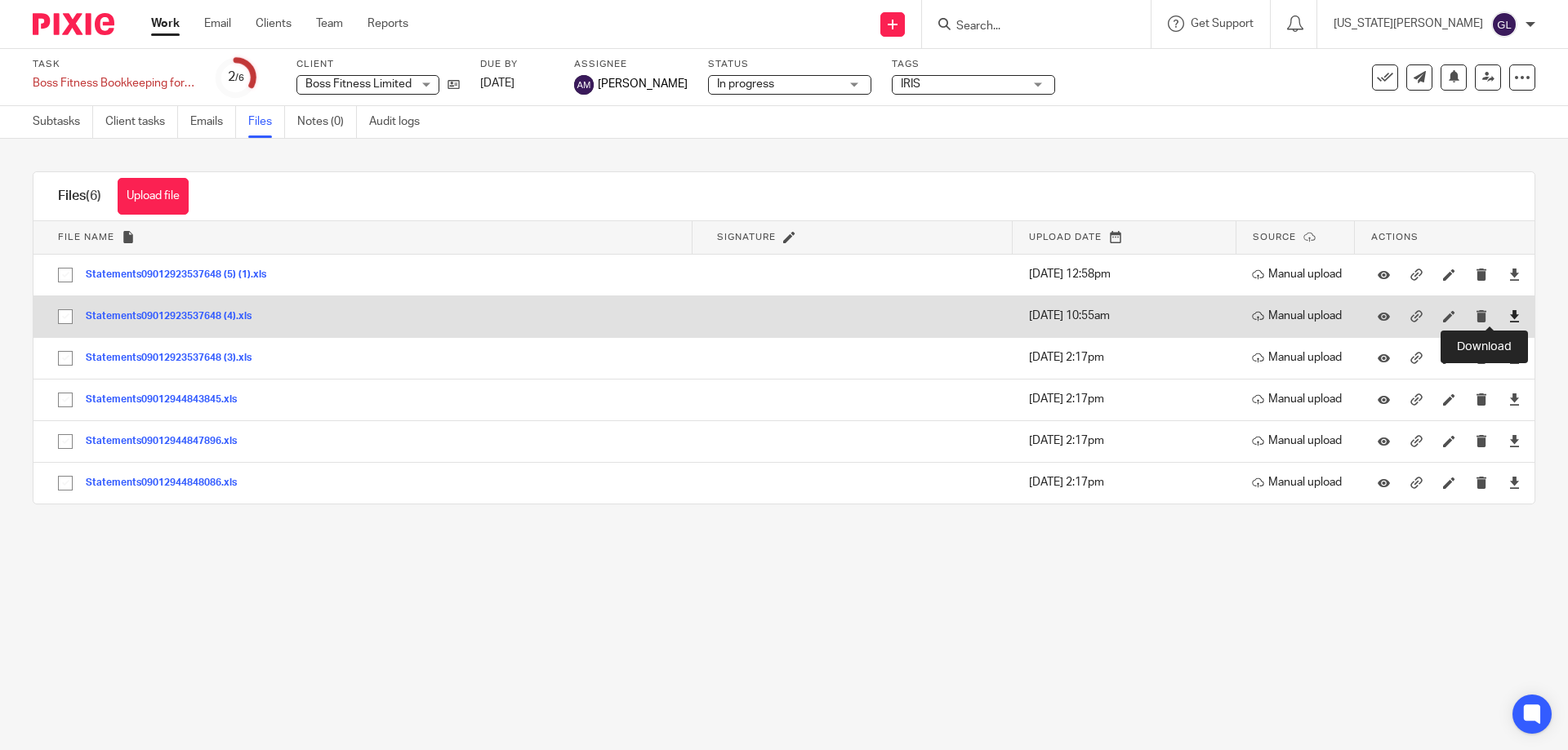
click at [1508, 316] on icon at bounding box center [1514, 316] width 12 height 12
